Goal: Communication & Community: Answer question/provide support

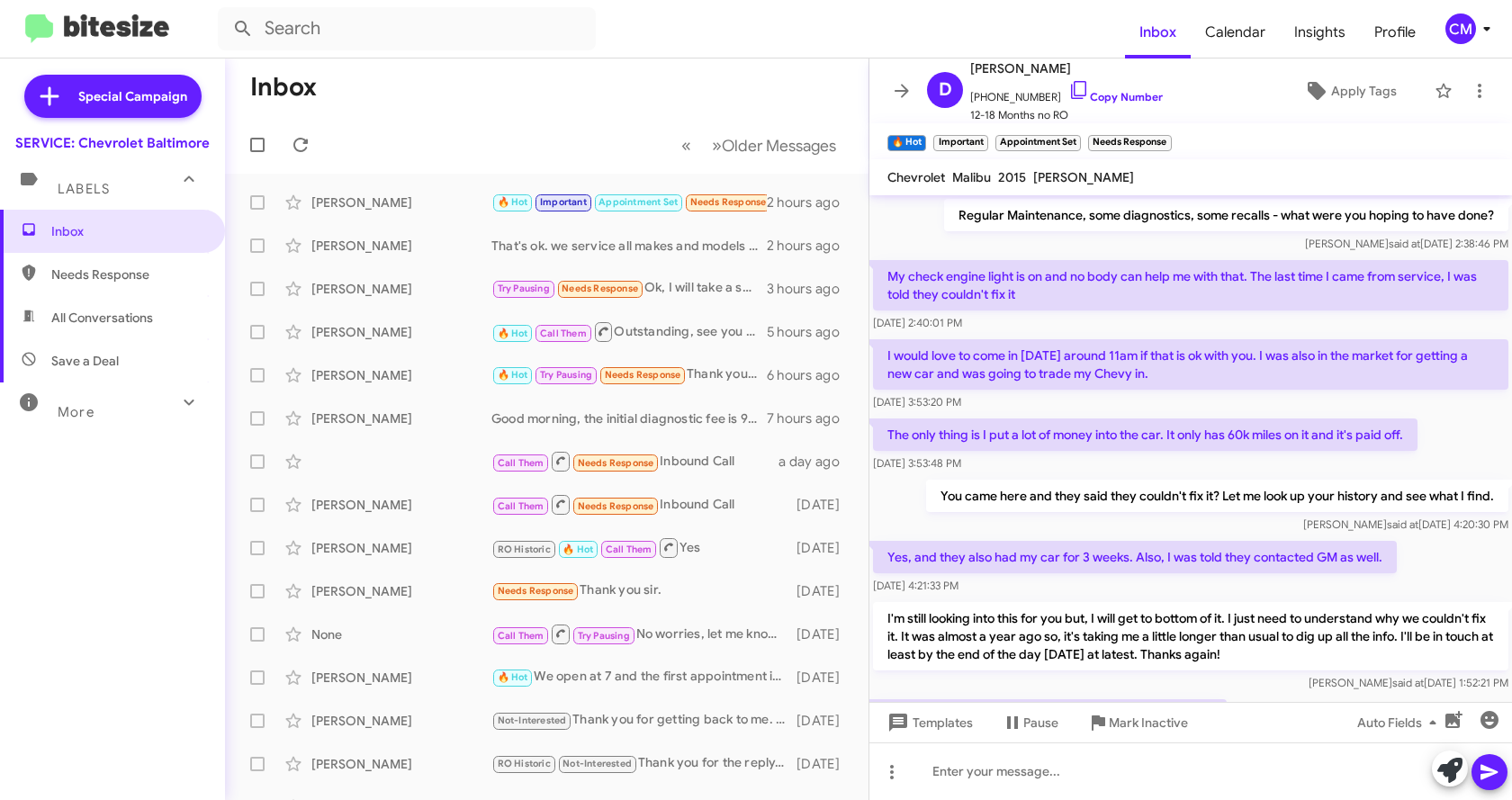
scroll to position [1157, 0]
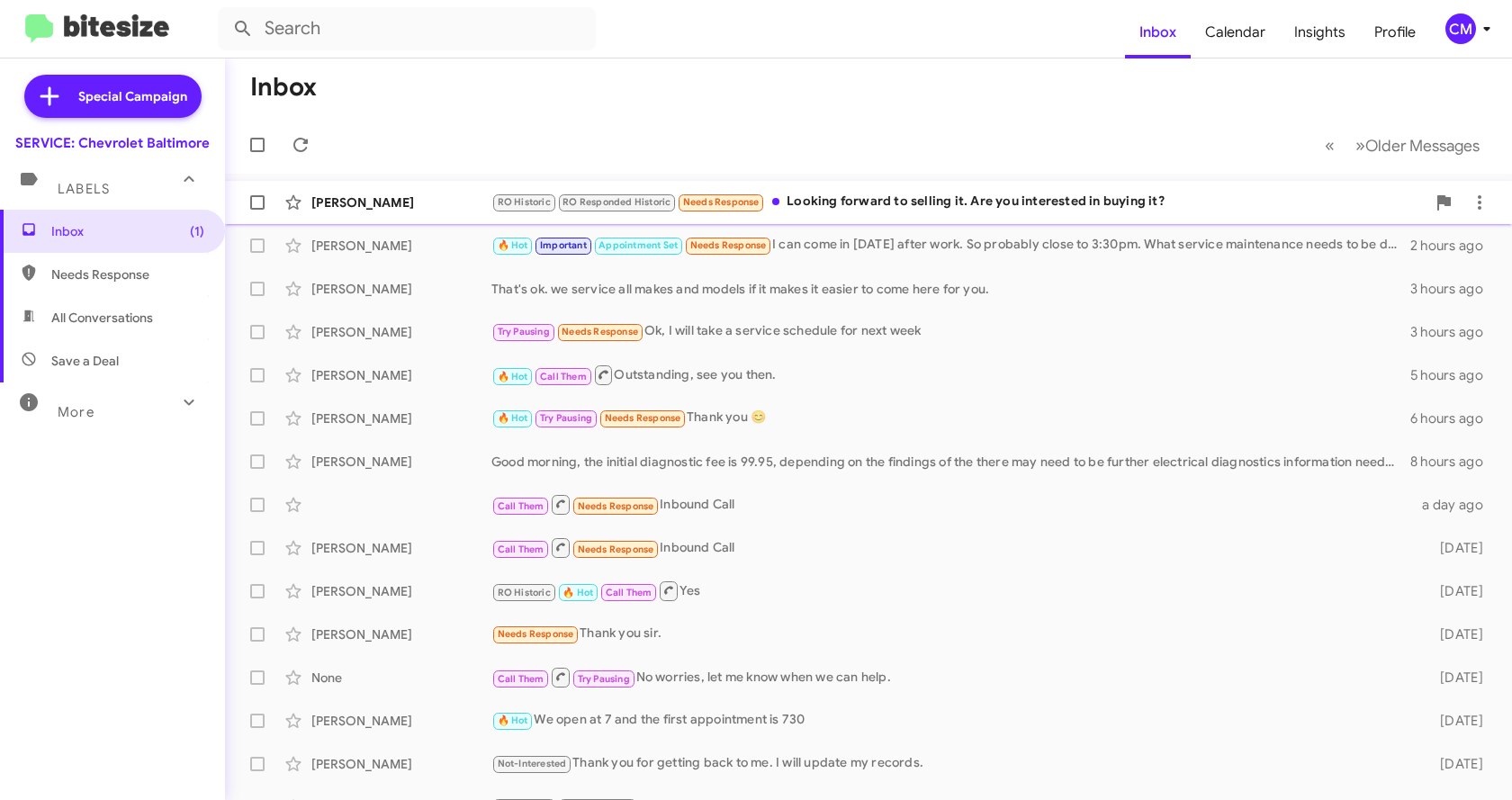
click at [885, 198] on div "RO Historic RO Responded Historic Needs Response Looking forward to selling it.…" at bounding box center [959, 202] width 934 height 21
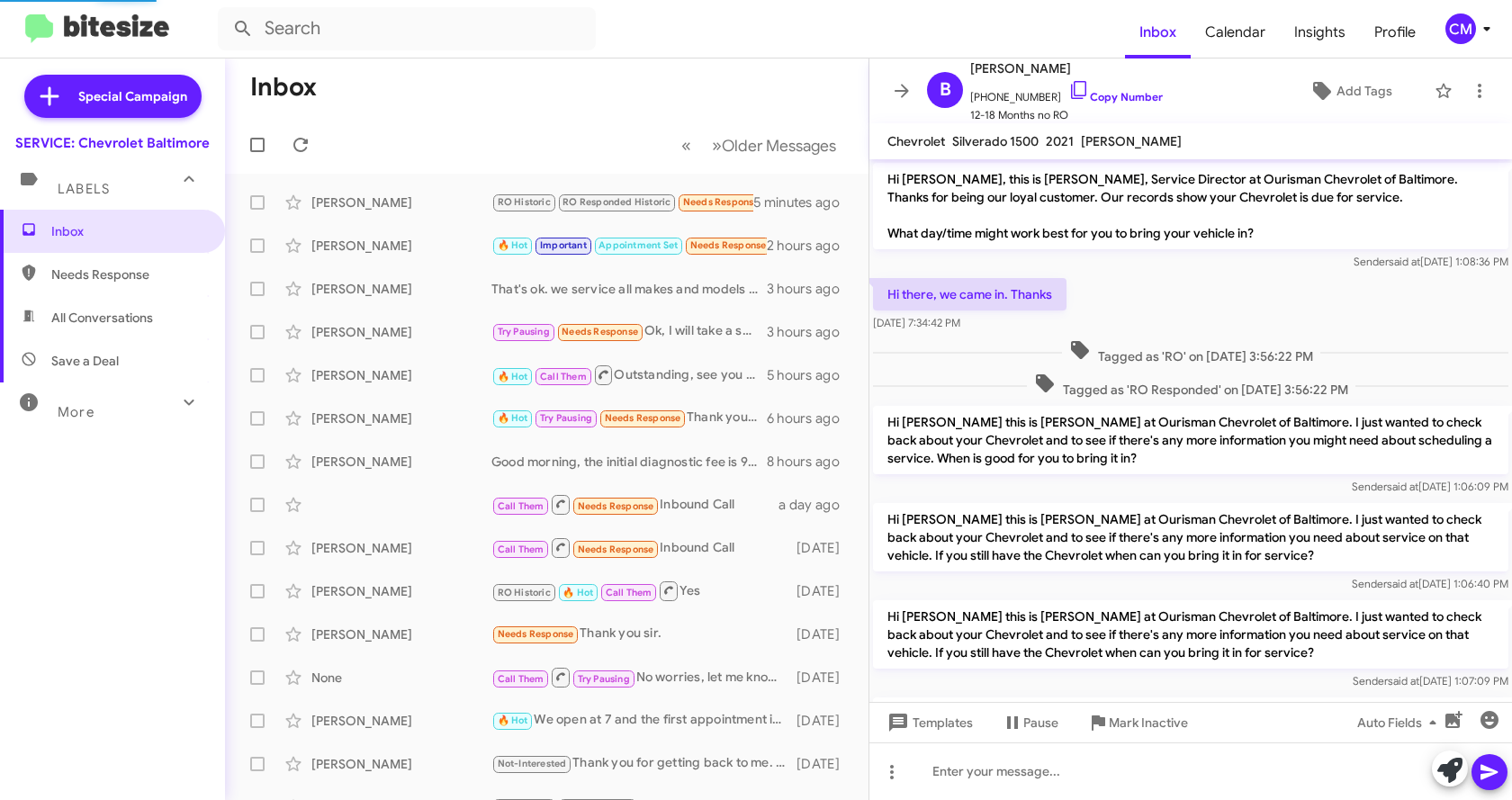
scroll to position [932, 0]
